Goal: Task Accomplishment & Management: Complete application form

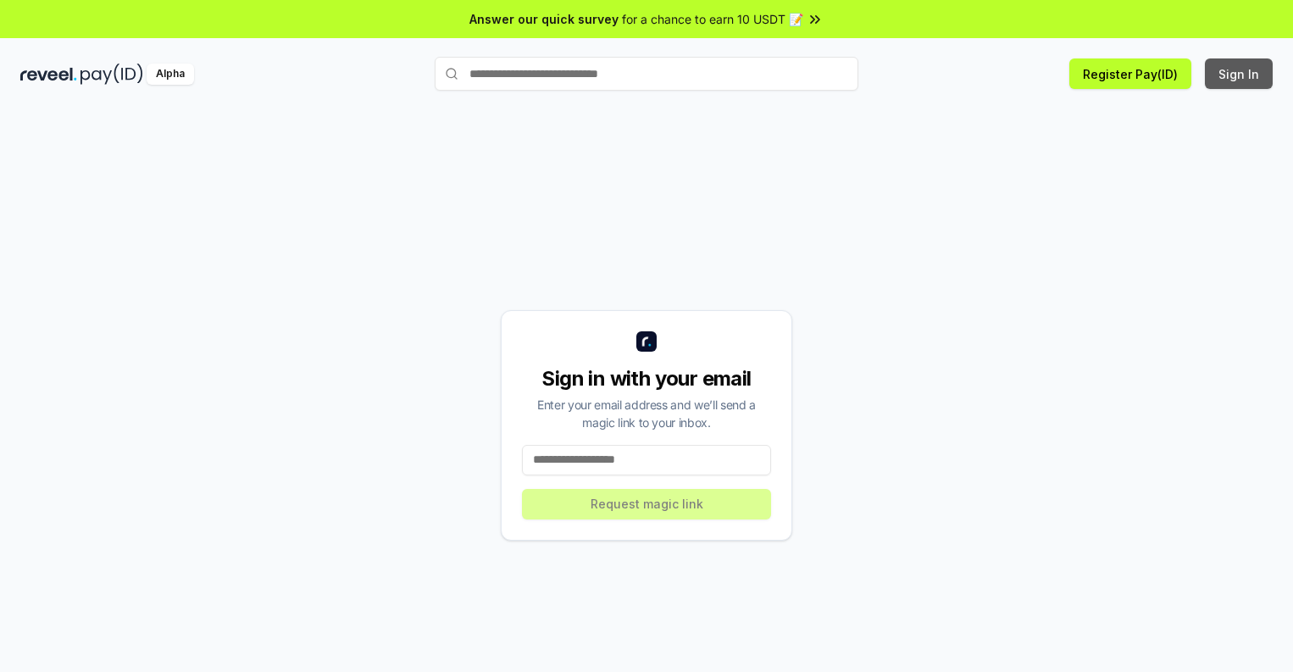
click at [1240, 74] on button "Sign In" at bounding box center [1239, 73] width 68 height 31
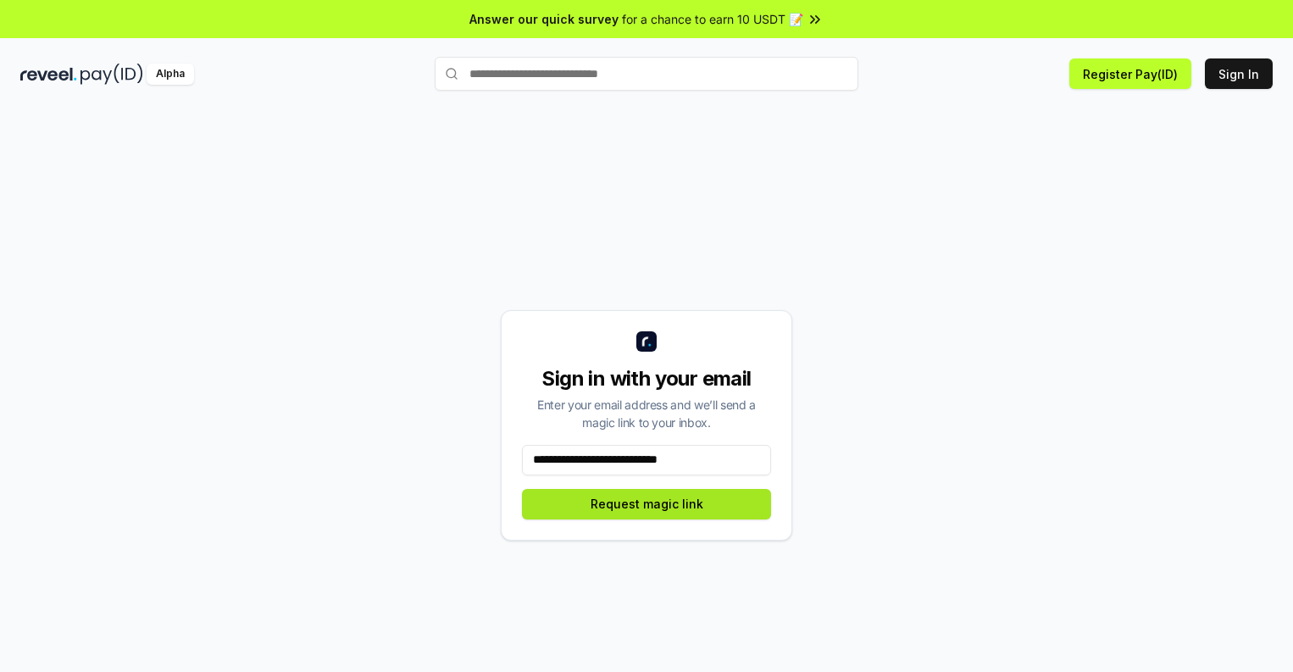
type input "**********"
click at [647, 503] on button "Request magic link" at bounding box center [646, 504] width 249 height 31
